Goal: Information Seeking & Learning: Learn about a topic

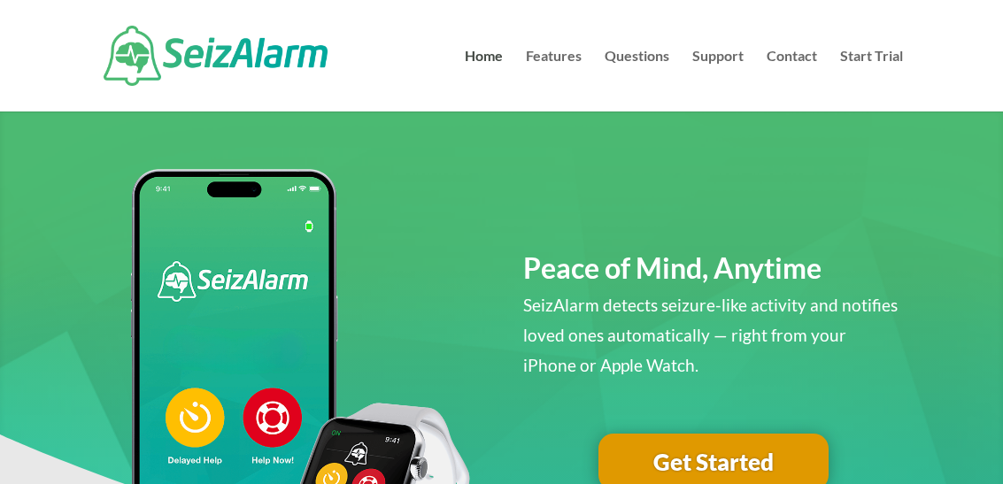
click at [704, 51] on link "Support" at bounding box center [717, 81] width 51 height 62
click at [728, 51] on link "Support" at bounding box center [717, 81] width 51 height 62
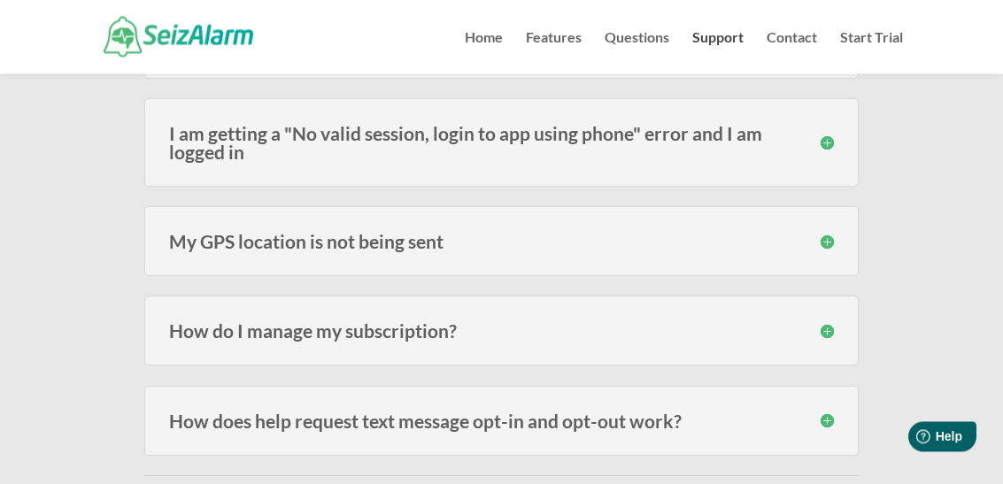
scroll to position [780, 0]
click at [821, 337] on h3 "How do I manage my subscription?" at bounding box center [501, 330] width 664 height 19
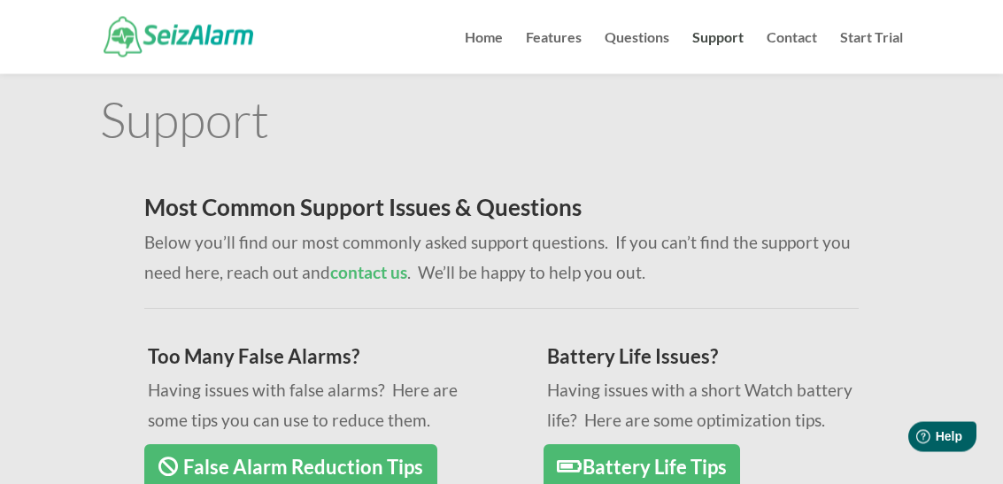
scroll to position [0, 0]
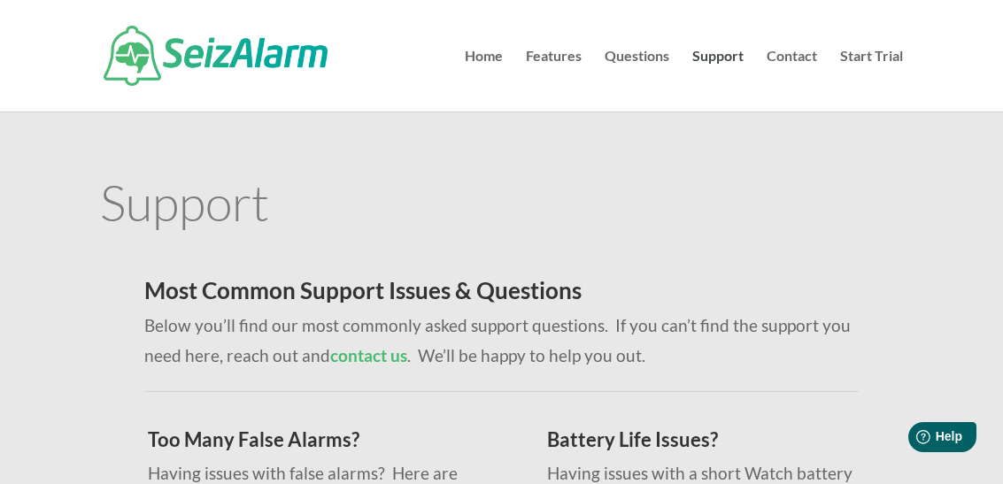
click at [553, 50] on link "Features" at bounding box center [554, 81] width 56 height 62
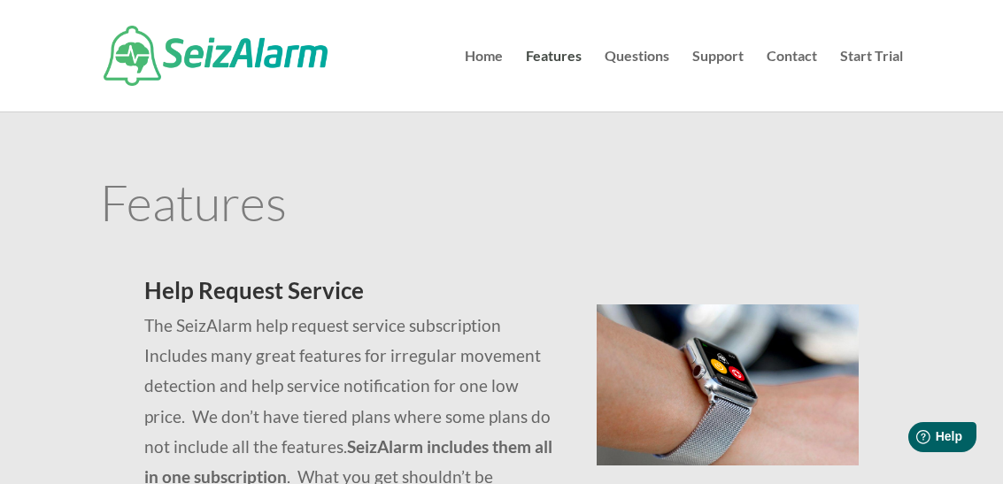
click at [560, 50] on link "Features" at bounding box center [554, 81] width 56 height 62
click at [635, 62] on link "Questions" at bounding box center [636, 81] width 65 height 62
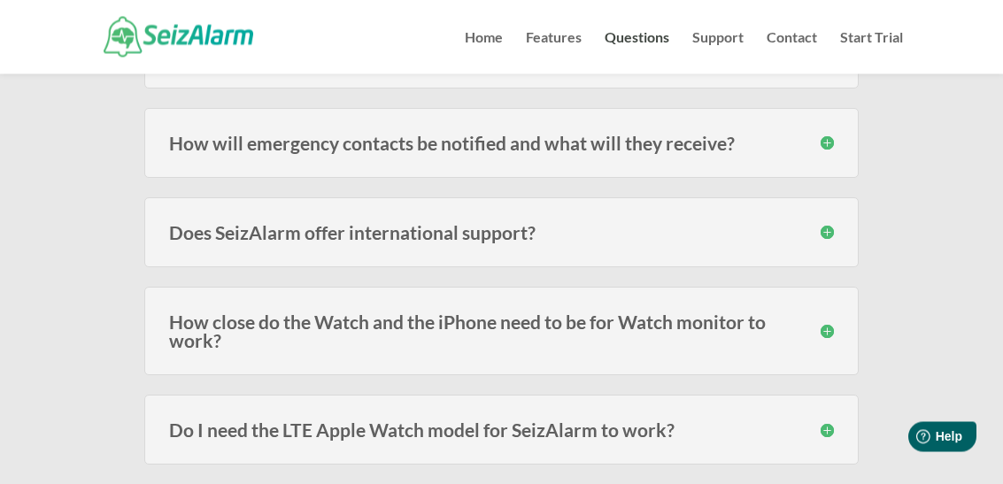
scroll to position [419, 0]
click at [834, 334] on div "How close do the Watch and the iPhone need to be for Watch monitor to work? The…" at bounding box center [500, 331] width 713 height 88
click at [824, 335] on h3 "How close do the Watch and the iPhone need to be for Watch monitor to work?" at bounding box center [501, 330] width 664 height 37
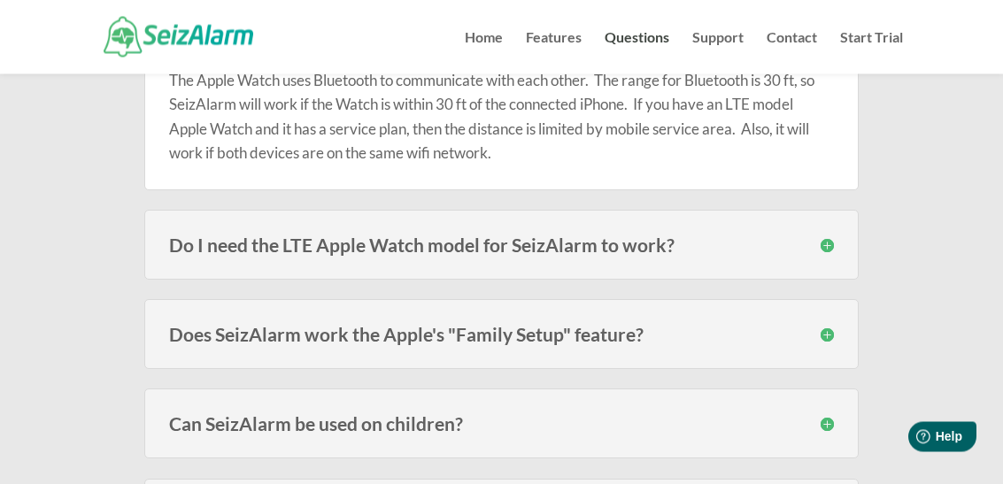
scroll to position [718, 0]
click at [822, 255] on div "Do I need the LTE Apple Watch model for SeizAlarm to work? No, you do not. Thou…" at bounding box center [500, 245] width 713 height 70
click at [816, 248] on h3 "Do I need the LTE Apple Watch model for SeizAlarm to work?" at bounding box center [501, 244] width 664 height 19
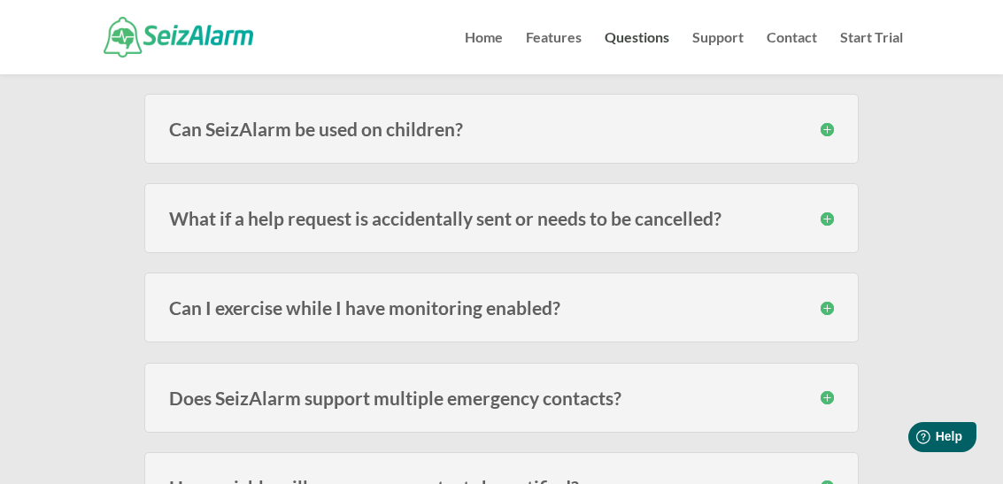
scroll to position [1098, 0]
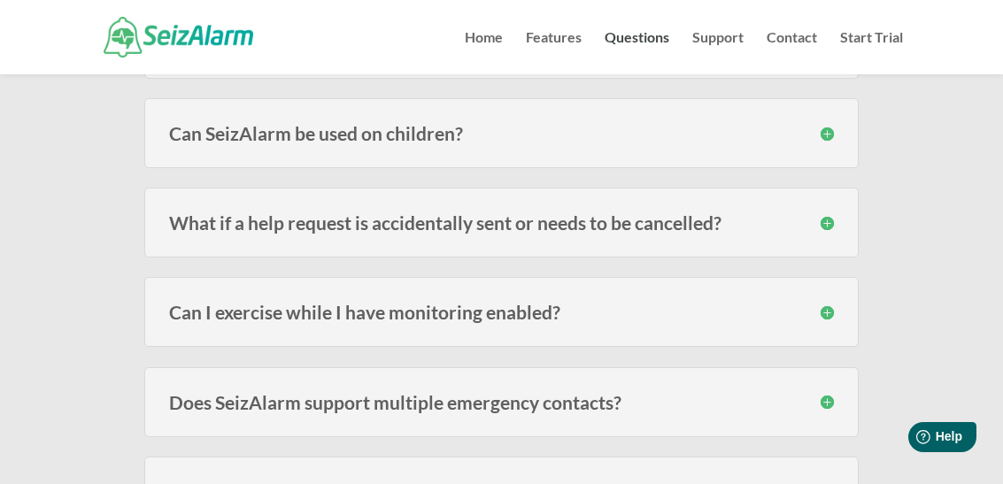
click at [818, 228] on h3 "What if a help request is accidentally sent or needs to be cancelled?" at bounding box center [501, 222] width 664 height 19
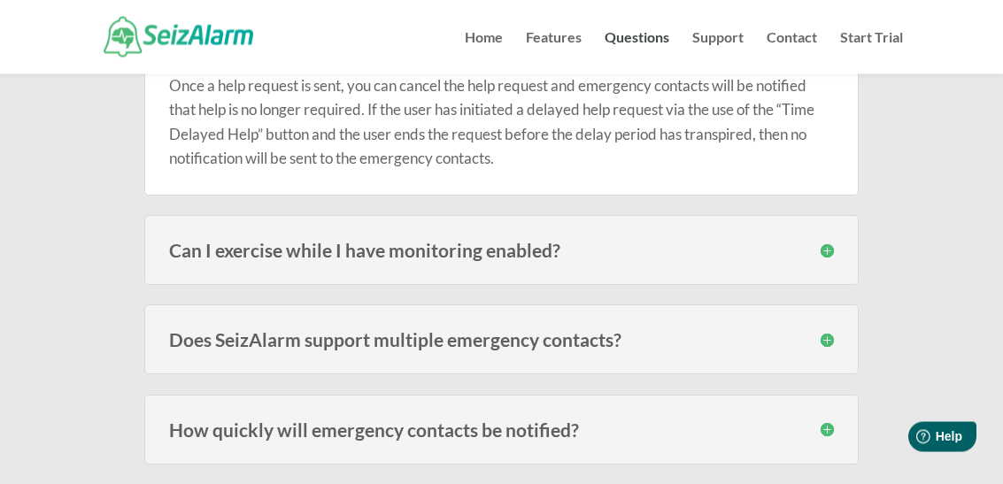
scroll to position [1274, 0]
click at [805, 258] on div "Can I exercise while I have monitoring enabled? It depends on the type of exerc…" at bounding box center [500, 250] width 713 height 70
click at [825, 242] on h3 "Can I exercise while I have monitoring enabled?" at bounding box center [501, 250] width 664 height 19
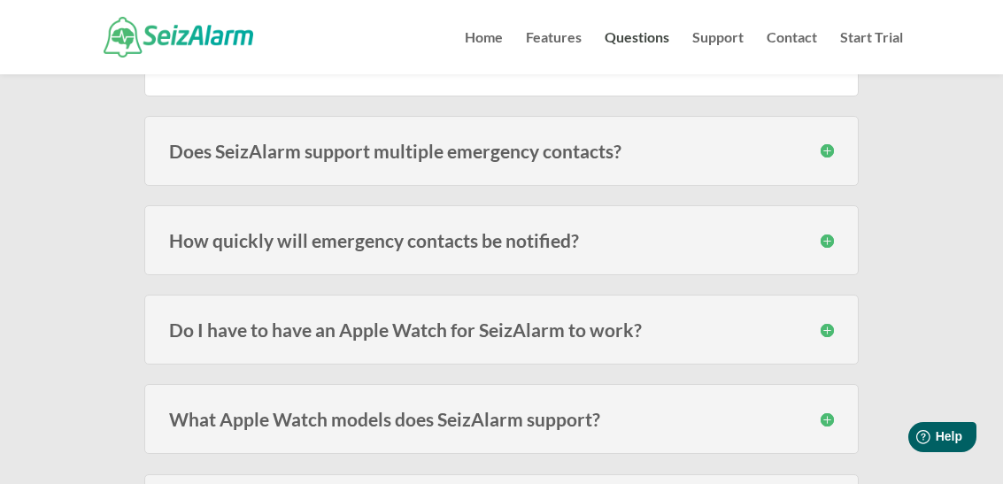
scroll to position [1559, 0]
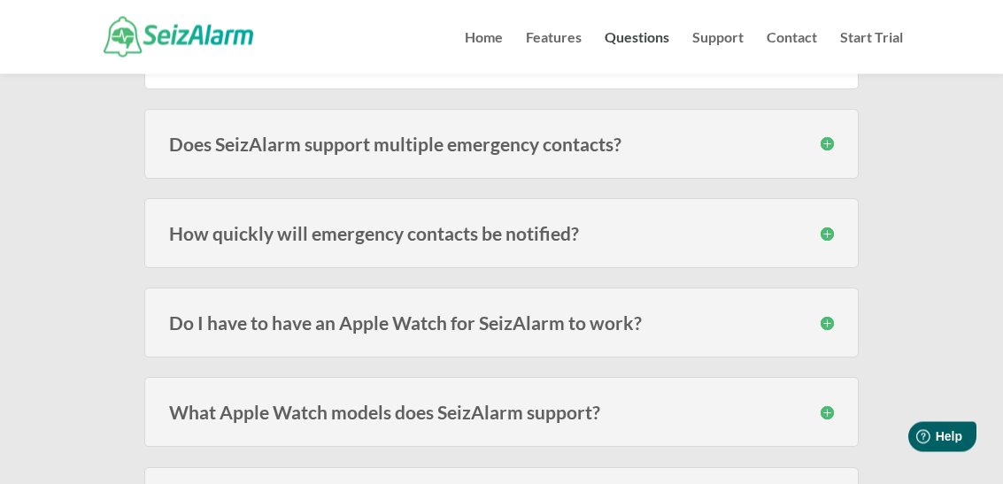
click at [819, 246] on div "How quickly will emergency contacts be notified? Speed varies on carrier signal…" at bounding box center [500, 234] width 713 height 70
click at [826, 234] on h3 "How quickly will emergency contacts be notified?" at bounding box center [501, 234] width 664 height 19
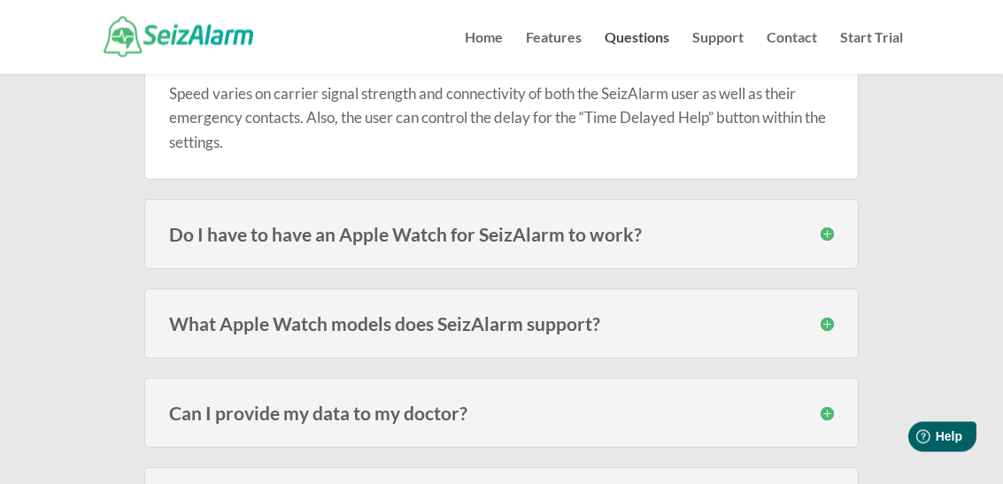
scroll to position [1739, 0]
click at [811, 244] on div "Do I have to have an Apple Watch for SeizAlarm to work? No , the Watch adds the…" at bounding box center [500, 234] width 713 height 70
click at [832, 241] on div "Do I have to have an Apple Watch for SeizAlarm to work? No , the Watch adds the…" at bounding box center [500, 234] width 713 height 70
click at [829, 231] on h3 "Do I have to have an Apple Watch for SeizAlarm to work?" at bounding box center [501, 234] width 664 height 19
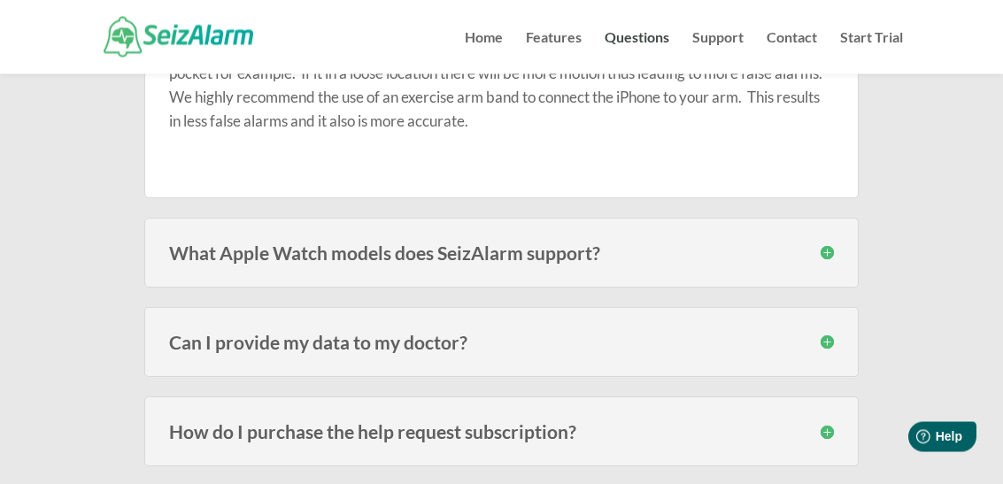
scroll to position [2050, 0]
click at [819, 252] on h3 "What Apple Watch models does SeizAlarm support?" at bounding box center [501, 252] width 664 height 19
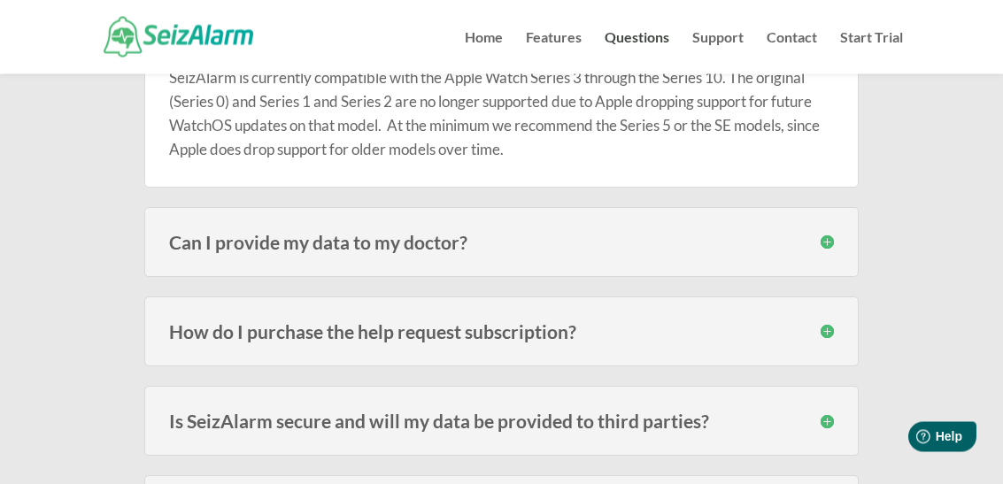
scroll to position [2264, 0]
click at [828, 242] on h3 "Can I provide my data to my doctor?" at bounding box center [501, 242] width 664 height 19
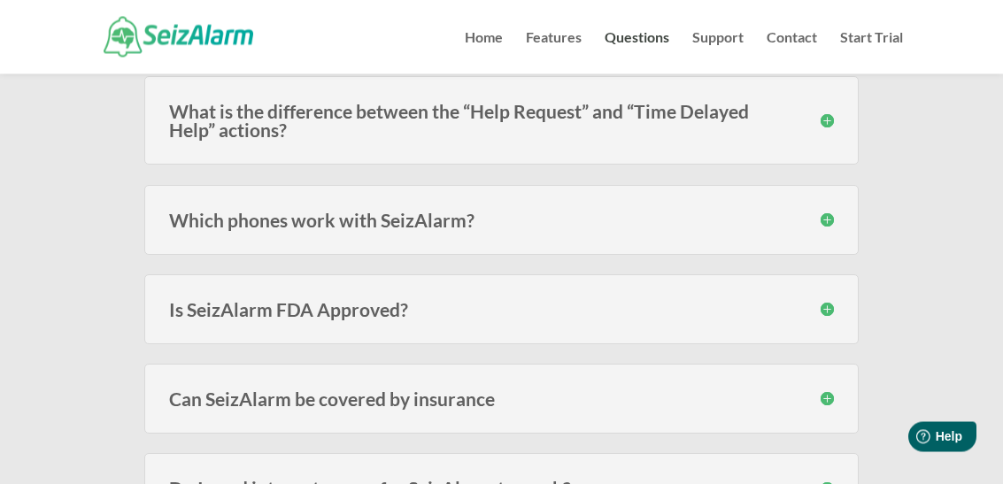
click at [825, 219] on h3 "Which phones work with SeizAlarm?" at bounding box center [501, 220] width 664 height 19
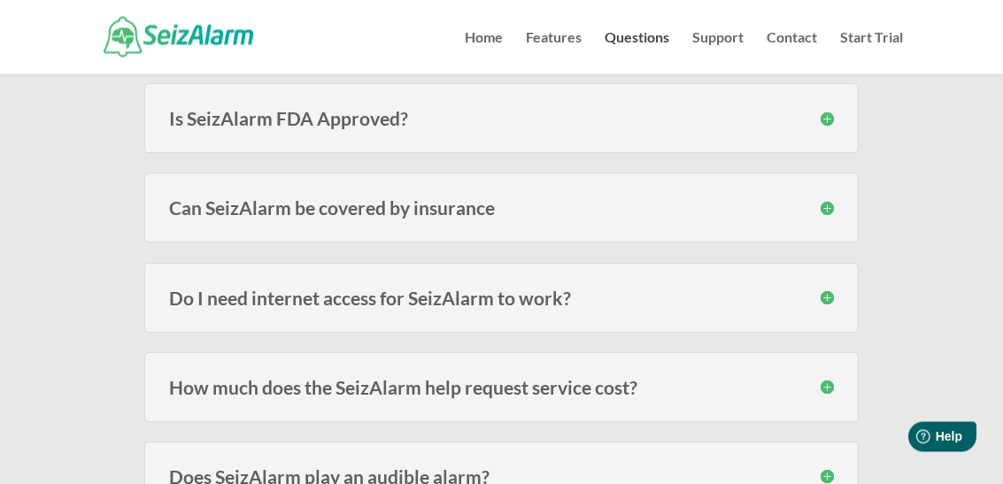
click at [828, 207] on h3 "Can SeizAlarm be covered by insurance" at bounding box center [501, 208] width 664 height 19
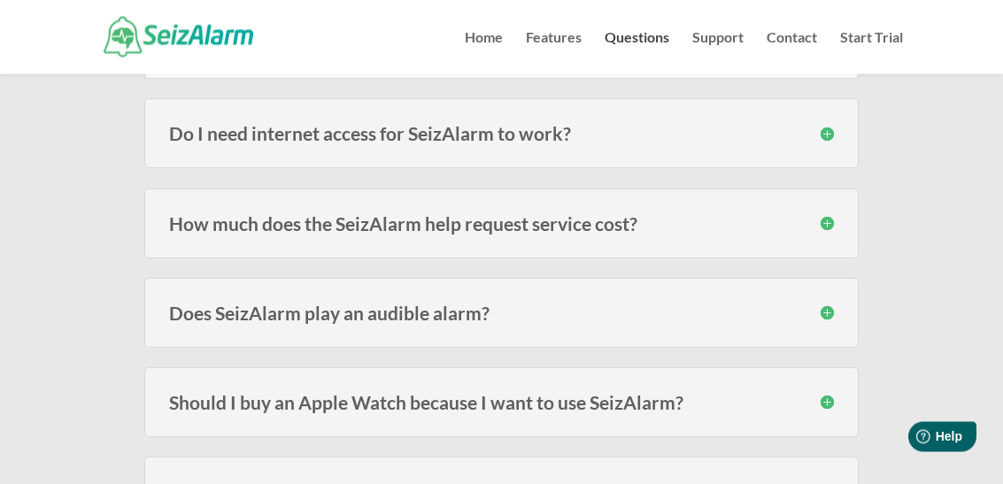
scroll to position [3240, 0]
click at [811, 219] on h3 "How much does the SeizAlarm help request service cost?" at bounding box center [501, 223] width 664 height 19
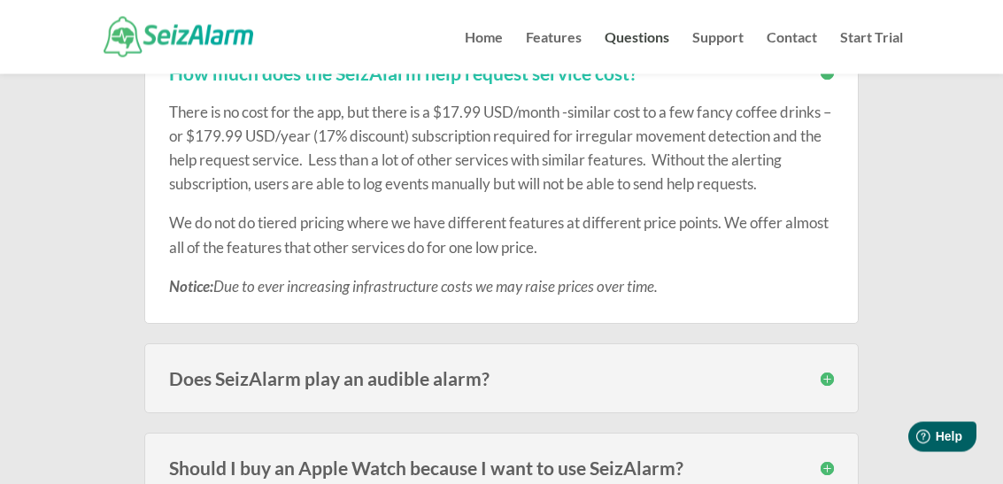
scroll to position [3391, 0]
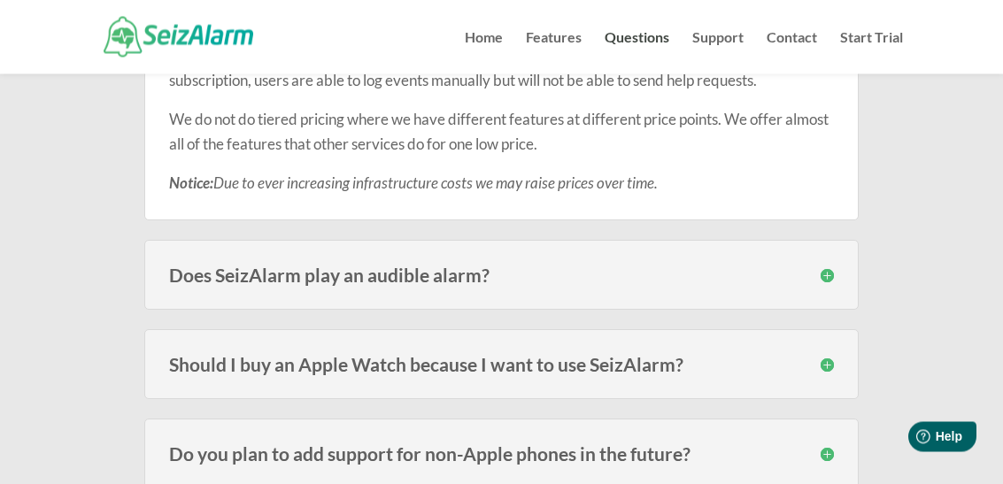
click at [792, 266] on h3 "Does SeizAlarm play an audible alarm?" at bounding box center [501, 275] width 664 height 19
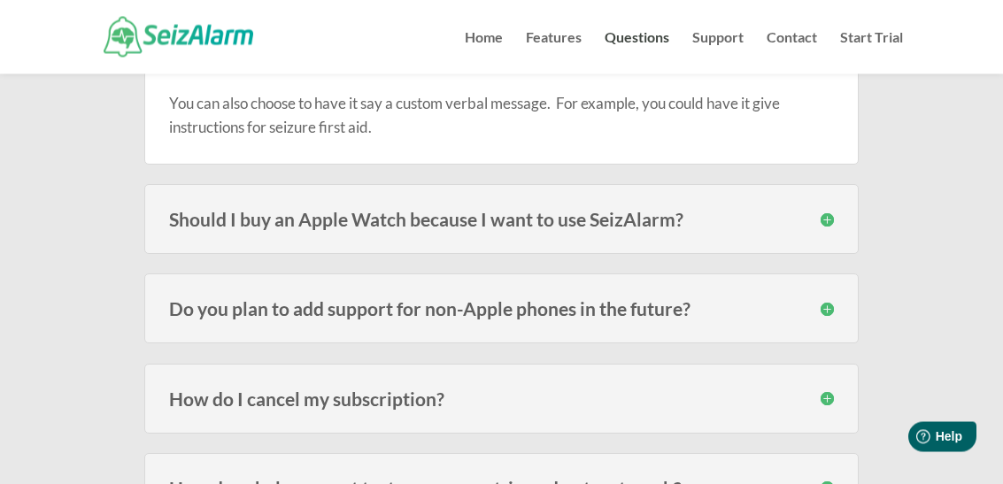
scroll to position [3792, 0]
click at [811, 218] on h3 "Should I buy an Apple Watch because I want to use SeizAlarm?" at bounding box center [501, 219] width 664 height 19
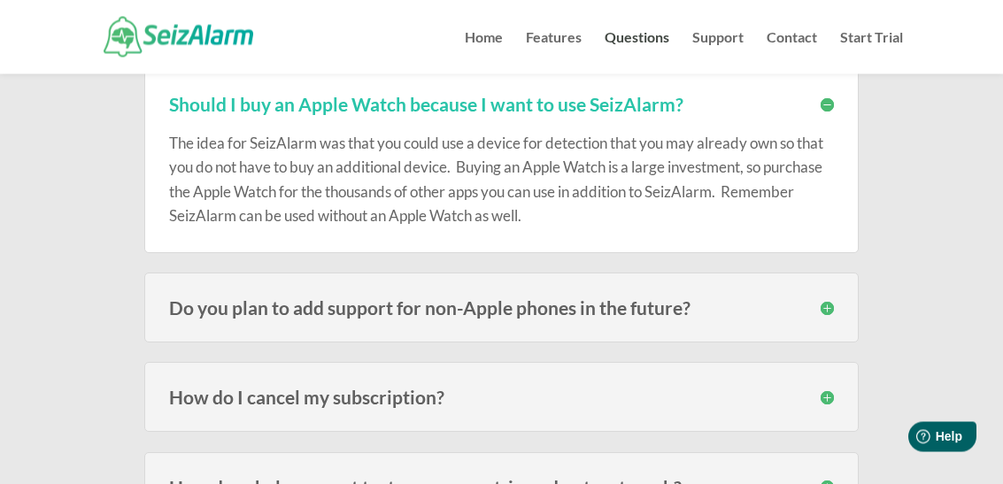
scroll to position [3907, 0]
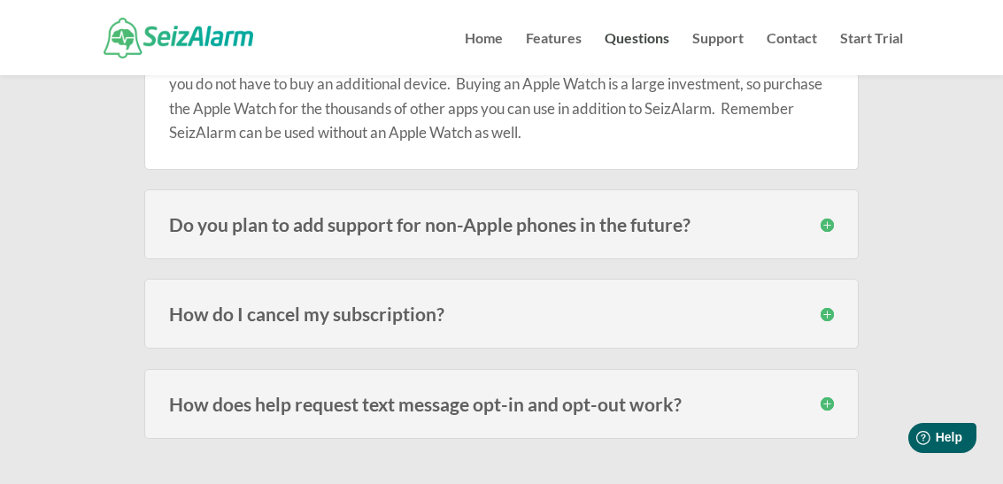
click at [828, 309] on h3 "How do I cancel my subscription?" at bounding box center [501, 313] width 664 height 19
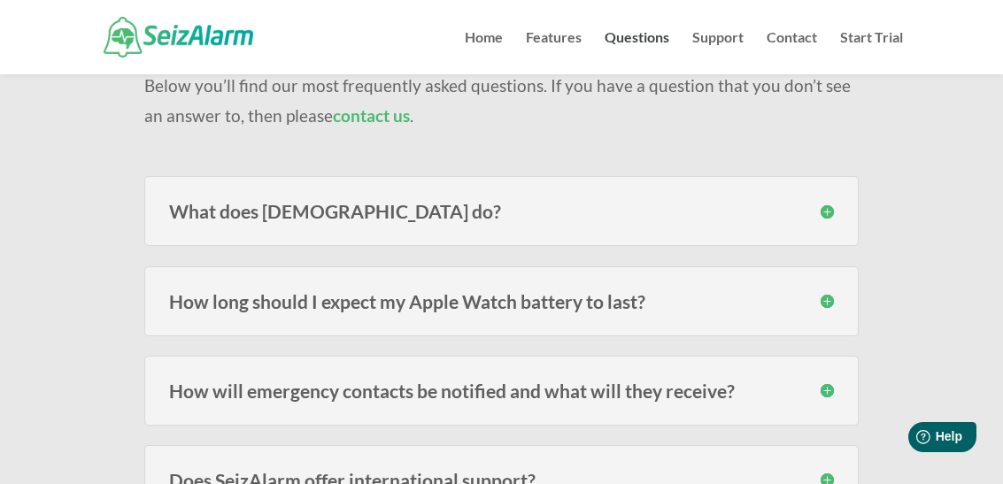
scroll to position [176, 0]
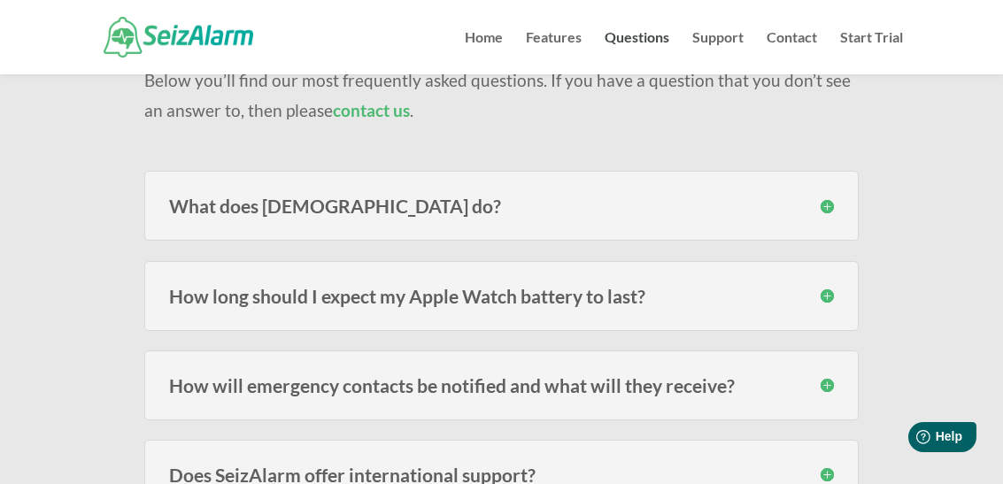
click at [823, 204] on h3 "What does SeizAlarm do?" at bounding box center [501, 205] width 664 height 19
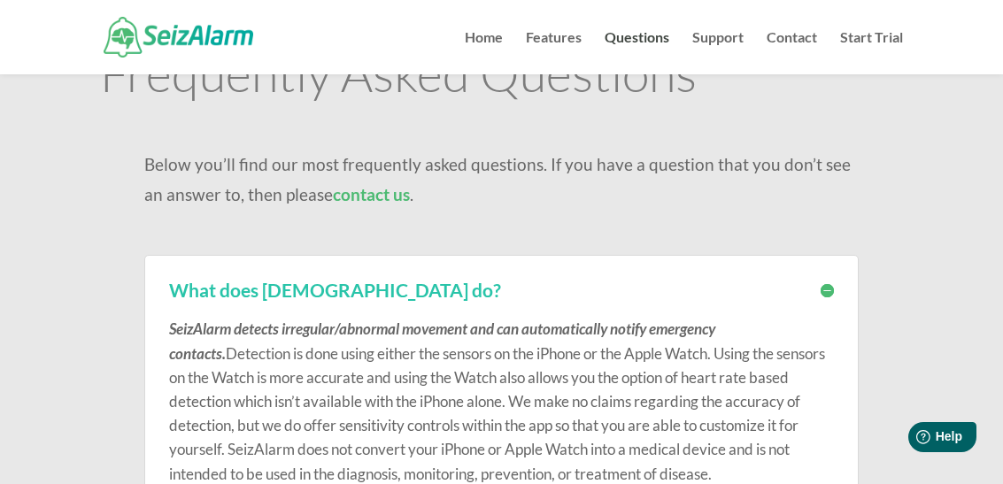
scroll to position [0, 0]
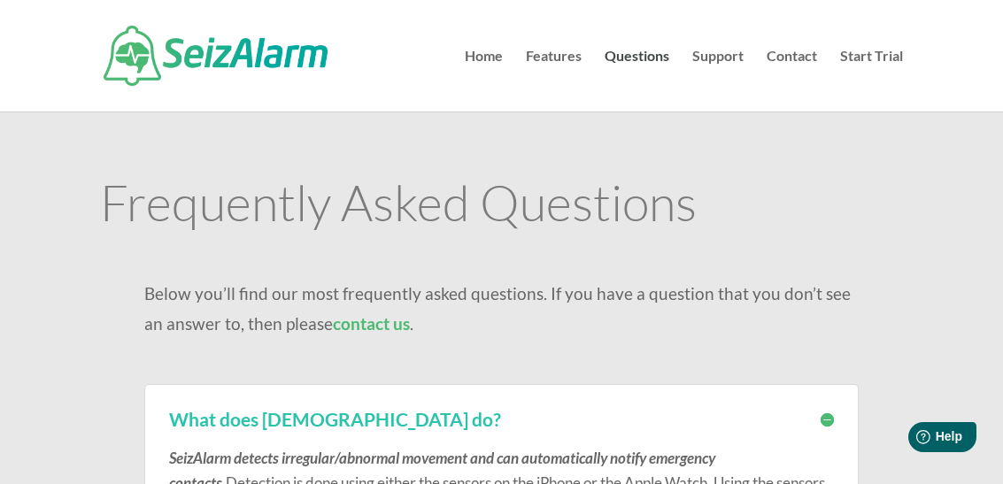
click at [556, 56] on link "Features" at bounding box center [554, 81] width 56 height 62
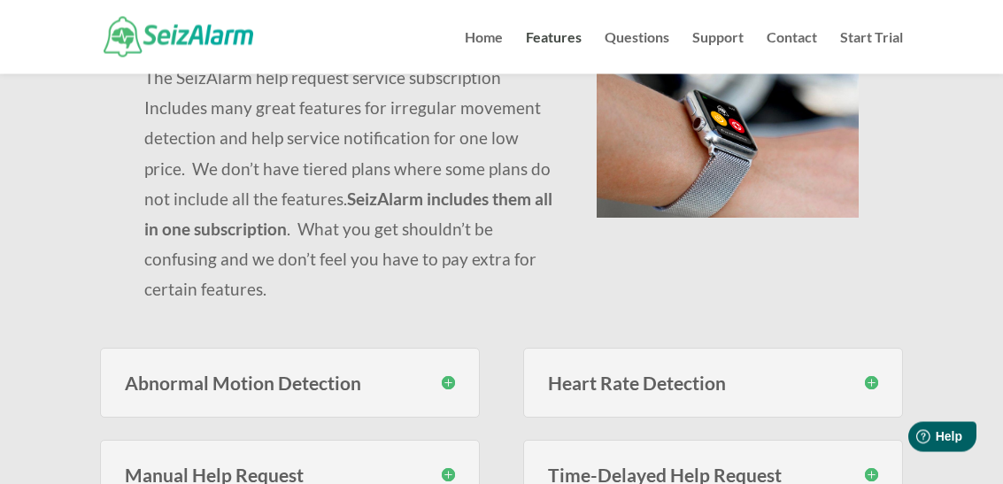
scroll to position [212, 0]
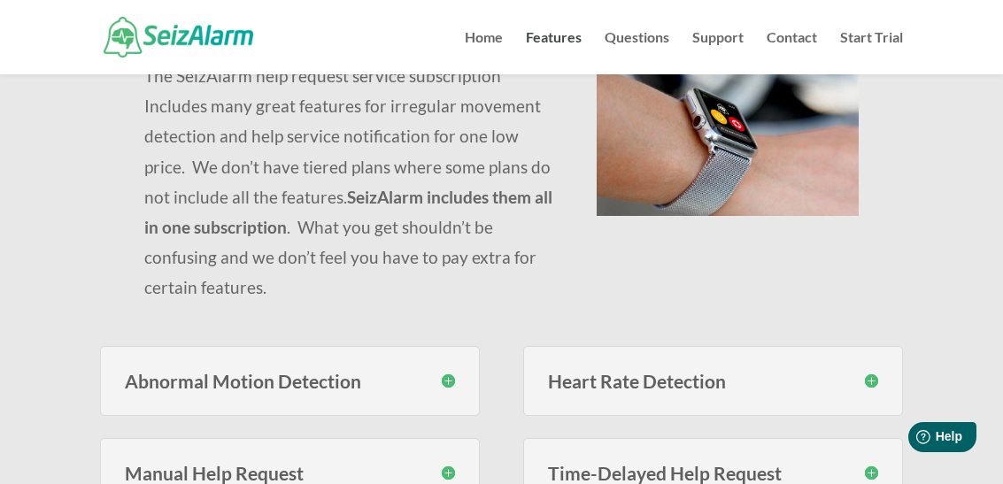
click at [438, 389] on div "Abnormal Motion Detection SeizAlarm monitors for erratic motion using proprieta…" at bounding box center [289, 381] width 379 height 70
click at [452, 380] on h3 "Abnormal Motion Detection" at bounding box center [289, 381] width 329 height 19
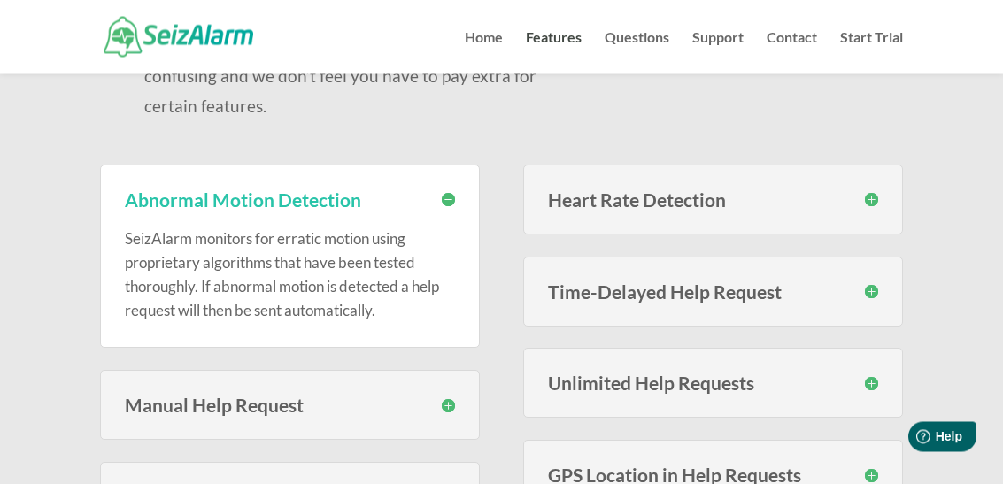
scroll to position [394, 0]
click at [454, 401] on h3 "Manual Help Request" at bounding box center [289, 405] width 329 height 19
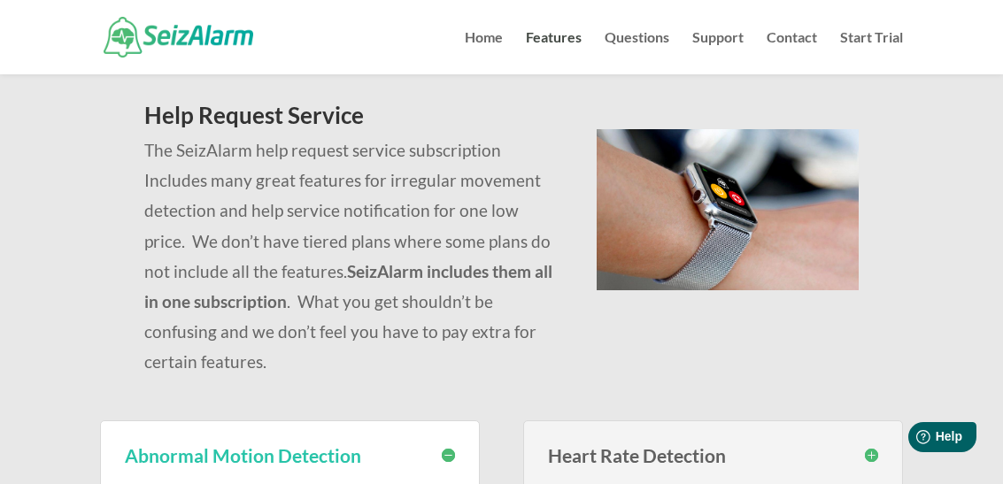
scroll to position [0, 0]
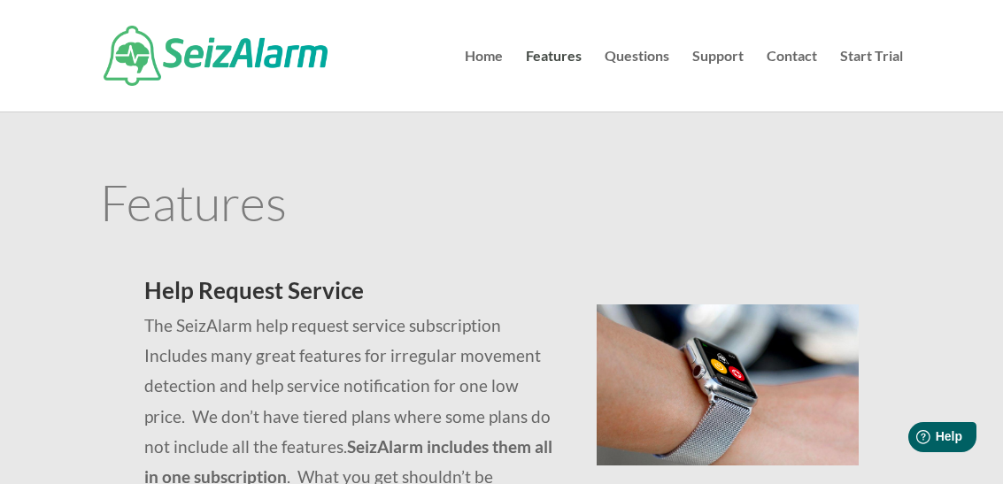
click at [501, 50] on link "Home" at bounding box center [484, 81] width 38 height 62
